Goal: Transaction & Acquisition: Download file/media

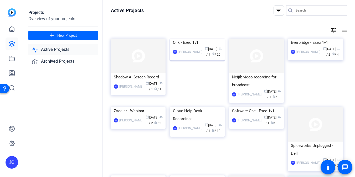
click at [191, 46] on div "Qlik - Exec 1v1" at bounding box center [197, 43] width 49 height 8
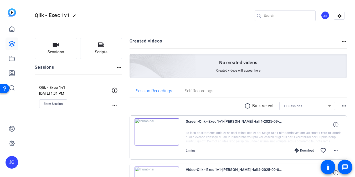
click at [246, 107] on mat-icon "radio_button_unchecked" at bounding box center [248, 106] width 8 height 6
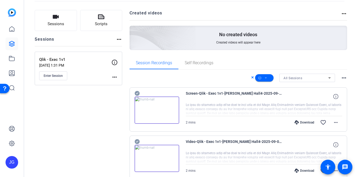
scroll to position [31, 0]
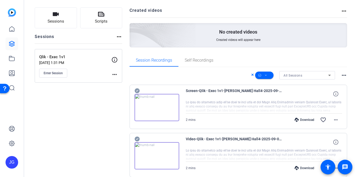
click at [252, 76] on icon at bounding box center [252, 75] width 3 height 6
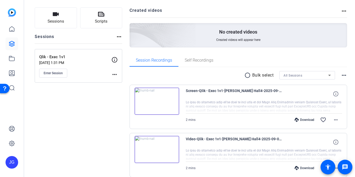
click at [247, 75] on mat-icon "radio_button_unchecked" at bounding box center [248, 75] width 8 height 6
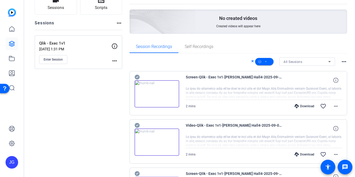
scroll to position [43, 0]
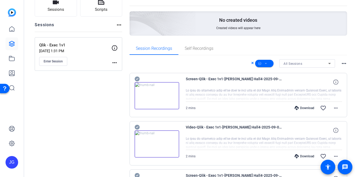
click at [344, 64] on mat-icon "more_horiz" at bounding box center [344, 63] width 6 height 6
click at [341, 57] on div at bounding box center [177, 88] width 355 height 177
click at [253, 65] on icon at bounding box center [252, 63] width 3 height 6
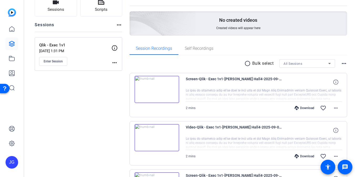
click at [307, 108] on div "Download" at bounding box center [304, 108] width 25 height 4
click at [306, 157] on div "Download" at bounding box center [304, 156] width 25 height 4
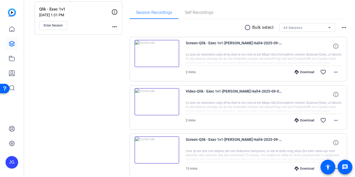
scroll to position [79, 0]
click at [303, 168] on div "Download" at bounding box center [304, 168] width 25 height 4
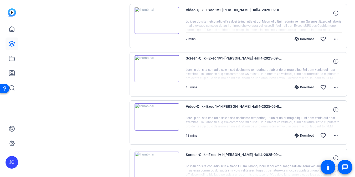
scroll to position [161, 0]
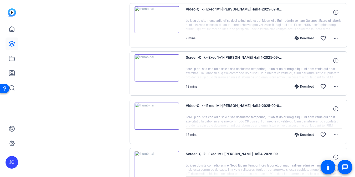
click at [308, 134] on div "Download" at bounding box center [304, 135] width 25 height 4
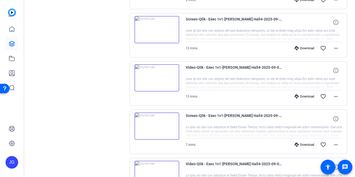
scroll to position [201, 0]
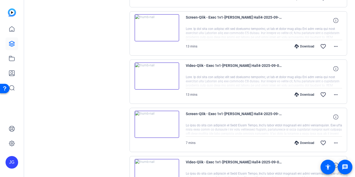
click at [305, 142] on div "Download" at bounding box center [304, 143] width 25 height 4
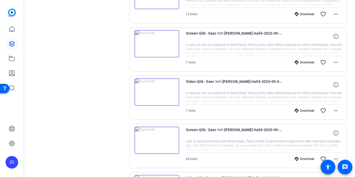
scroll to position [283, 0]
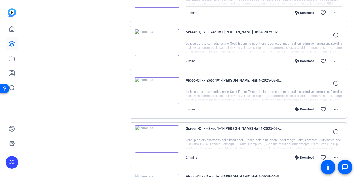
click at [308, 111] on div "Download" at bounding box center [304, 109] width 25 height 4
click at [304, 158] on div "Download" at bounding box center [304, 158] width 25 height 4
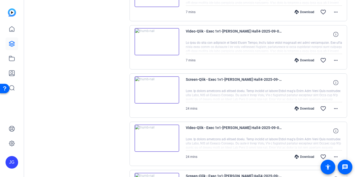
scroll to position [334, 0]
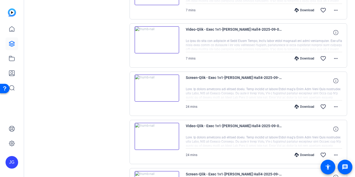
click at [304, 154] on div "Download" at bounding box center [304, 155] width 25 height 4
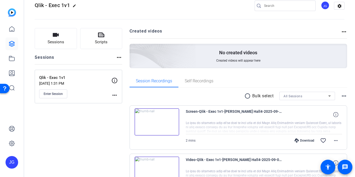
scroll to position [0, 0]
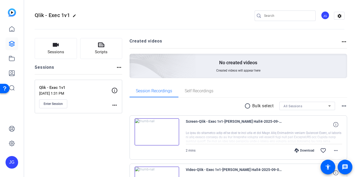
click at [330, 106] on icon at bounding box center [329, 106] width 3 height 1
drag, startPoint x: 338, startPoint y: 97, endPoint x: 340, endPoint y: 99, distance: 3.7
click at [339, 97] on div at bounding box center [177, 88] width 355 height 177
click at [344, 106] on mat-icon "more_horiz" at bounding box center [344, 106] width 6 height 6
click at [343, 97] on div at bounding box center [177, 88] width 355 height 177
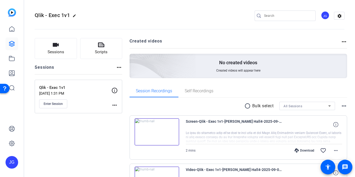
click at [247, 107] on mat-icon "radio_button_unchecked" at bounding box center [248, 106] width 8 height 6
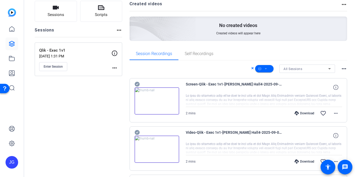
scroll to position [38, 0]
click at [336, 113] on mat-icon "more_horiz" at bounding box center [336, 113] width 6 height 6
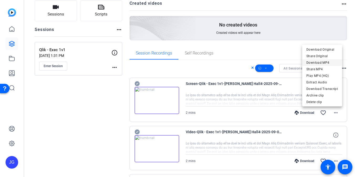
click at [328, 64] on span "Download MP4" at bounding box center [322, 63] width 32 height 6
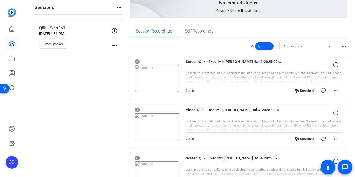
scroll to position [61, 0]
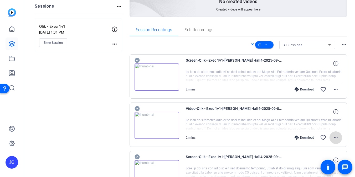
click at [335, 139] on mat-icon "more_horiz" at bounding box center [336, 138] width 6 height 6
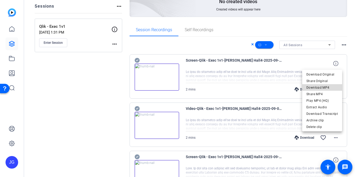
click at [327, 87] on span "Download MP4" at bounding box center [322, 88] width 32 height 6
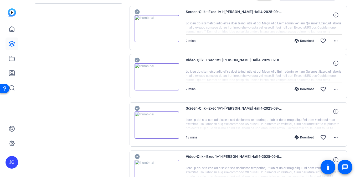
scroll to position [113, 0]
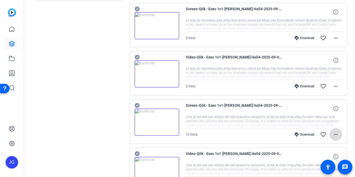
click at [338, 134] on mat-icon "more_horiz" at bounding box center [336, 135] width 6 height 6
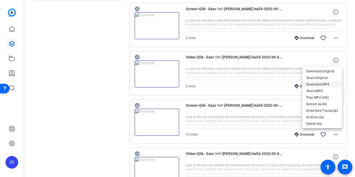
click at [323, 84] on span "Download MP4" at bounding box center [322, 84] width 32 height 6
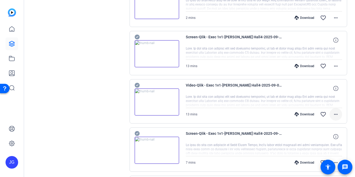
scroll to position [184, 0]
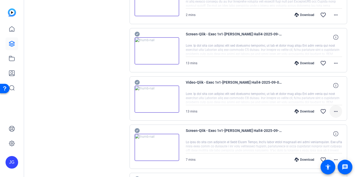
click at [339, 111] on span at bounding box center [335, 111] width 13 height 13
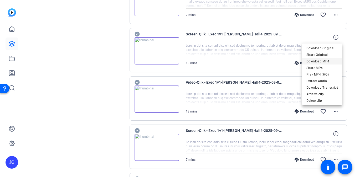
click at [330, 61] on span "Download MP4" at bounding box center [322, 61] width 32 height 6
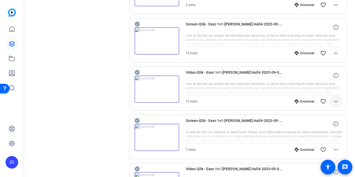
scroll to position [212, 0]
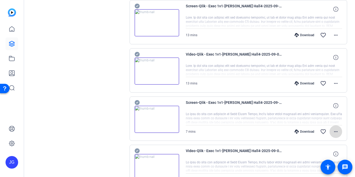
click at [335, 132] on mat-icon "more_horiz" at bounding box center [336, 132] width 6 height 6
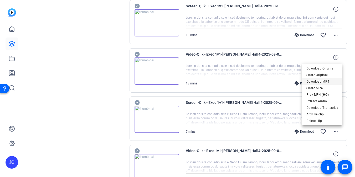
click at [330, 80] on span "Download MP4" at bounding box center [322, 82] width 32 height 6
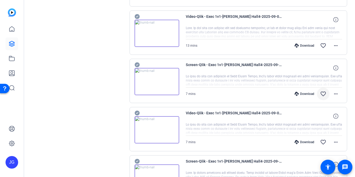
scroll to position [254, 0]
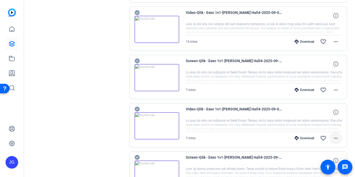
click at [336, 140] on mat-icon "more_horiz" at bounding box center [336, 138] width 6 height 6
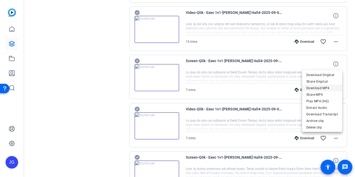
click at [323, 86] on span "Download MP4" at bounding box center [322, 88] width 32 height 6
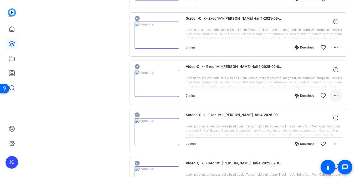
scroll to position [301, 0]
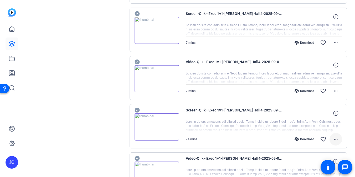
click at [334, 138] on mat-icon "more_horiz" at bounding box center [336, 139] width 6 height 6
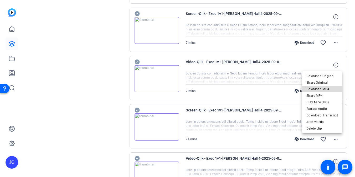
click at [327, 90] on span "Download MP4" at bounding box center [322, 89] width 32 height 6
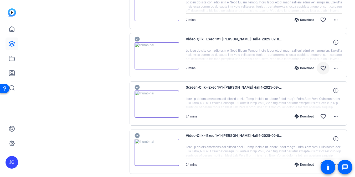
scroll to position [355, 0]
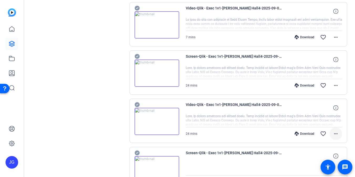
click at [334, 134] on mat-icon "more_horiz" at bounding box center [336, 134] width 6 height 6
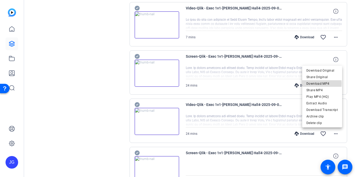
click at [322, 84] on span "Download MP4" at bounding box center [322, 84] width 32 height 6
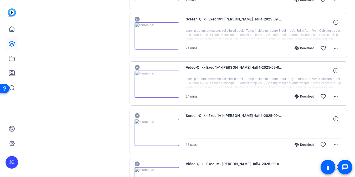
scroll to position [393, 0]
click at [336, 146] on mat-icon "more_horiz" at bounding box center [336, 144] width 6 height 6
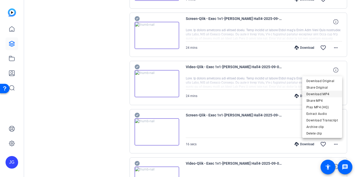
click at [327, 92] on span "Download MP4" at bounding box center [322, 94] width 32 height 6
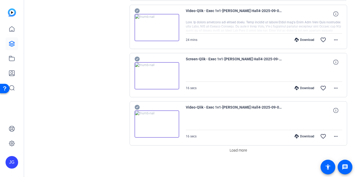
scroll to position [451, 0]
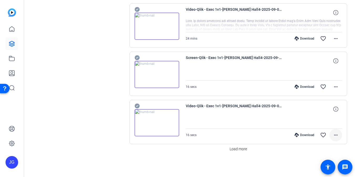
click at [337, 136] on mat-icon "more_horiz" at bounding box center [336, 135] width 6 height 6
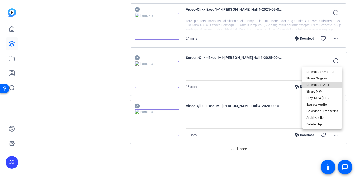
click at [329, 85] on span "Download MP4" at bounding box center [322, 85] width 32 height 6
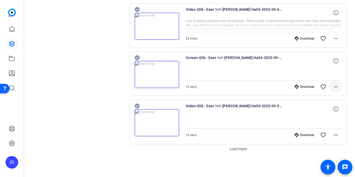
scroll to position [450, 0]
